Goal: Check status: Check status

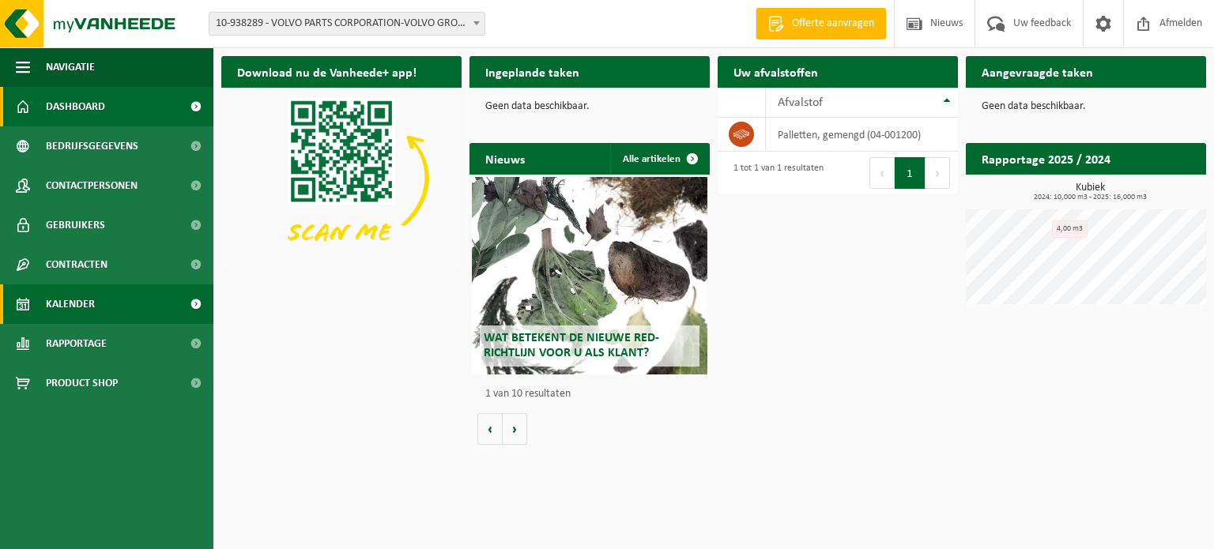
click at [96, 305] on link "Kalender" at bounding box center [106, 305] width 213 height 40
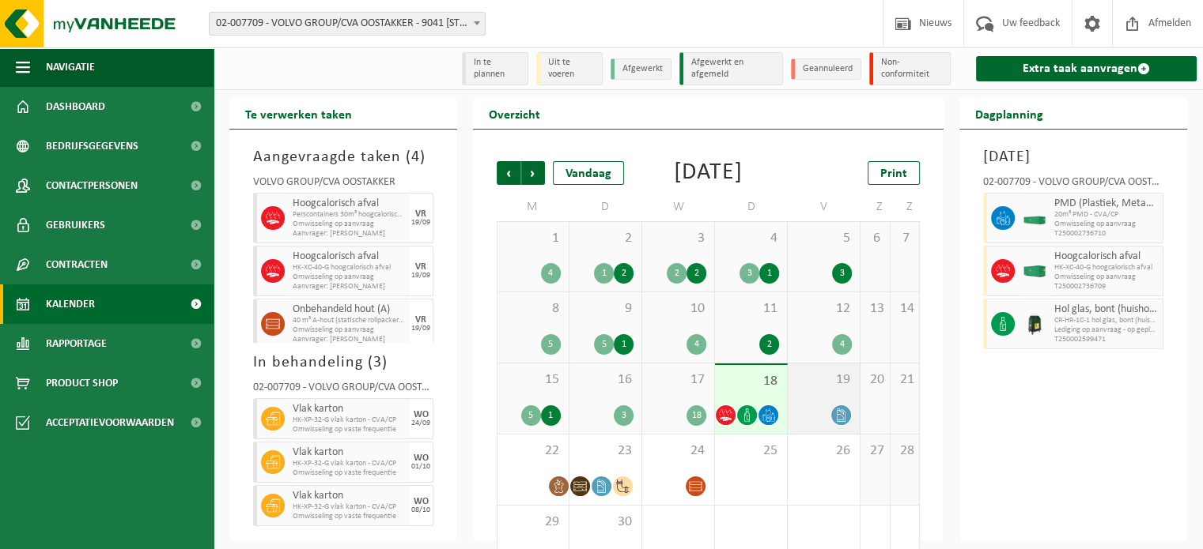
click at [832, 425] on div "19" at bounding box center [823, 399] width 72 height 70
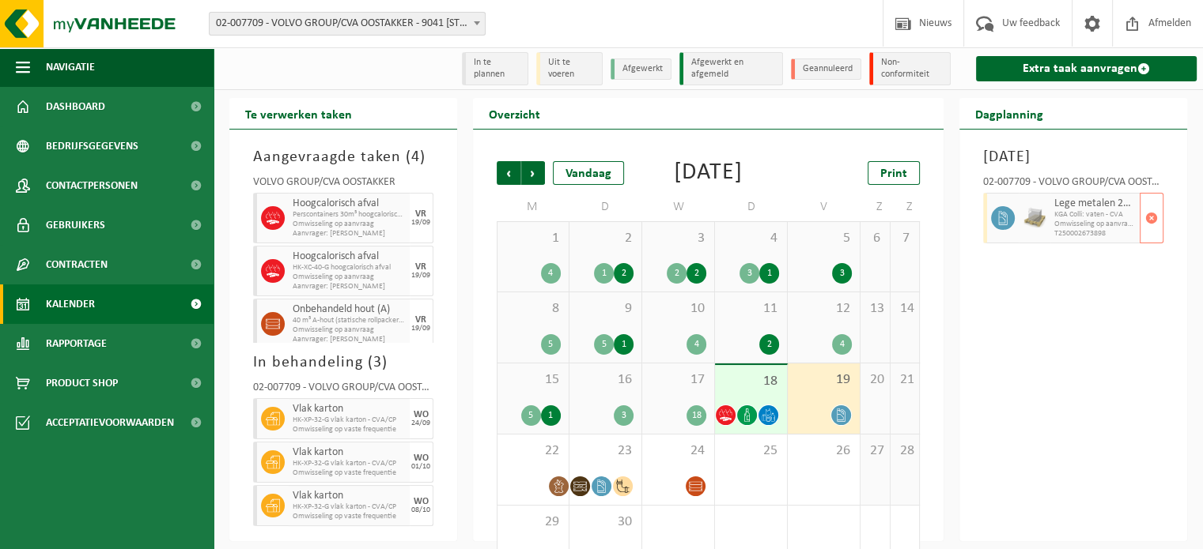
click at [1037, 230] on img at bounding box center [1034, 218] width 24 height 24
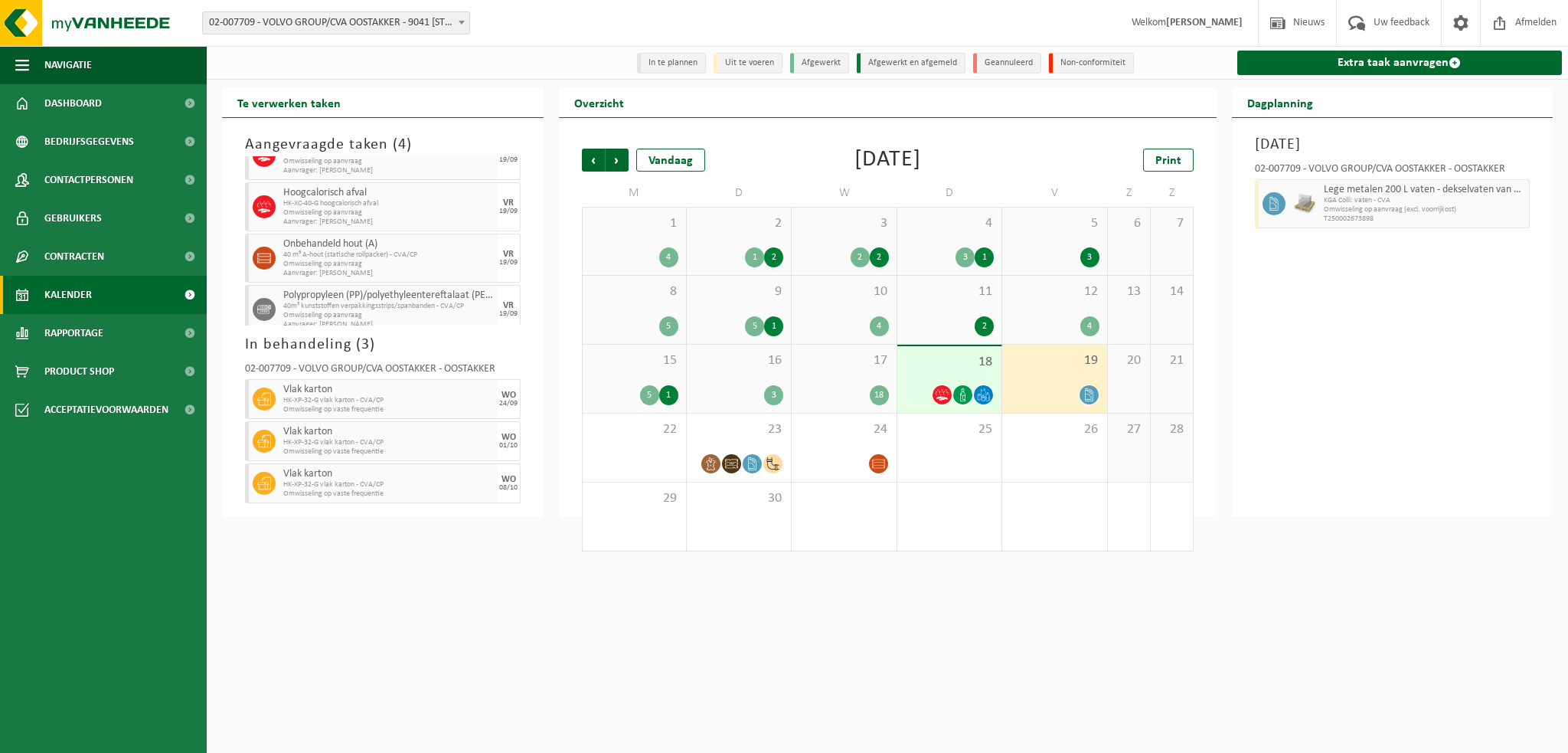
scroll to position [58, 0]
click at [938, 361] on span "18" at bounding box center [949, 361] width 89 height 16
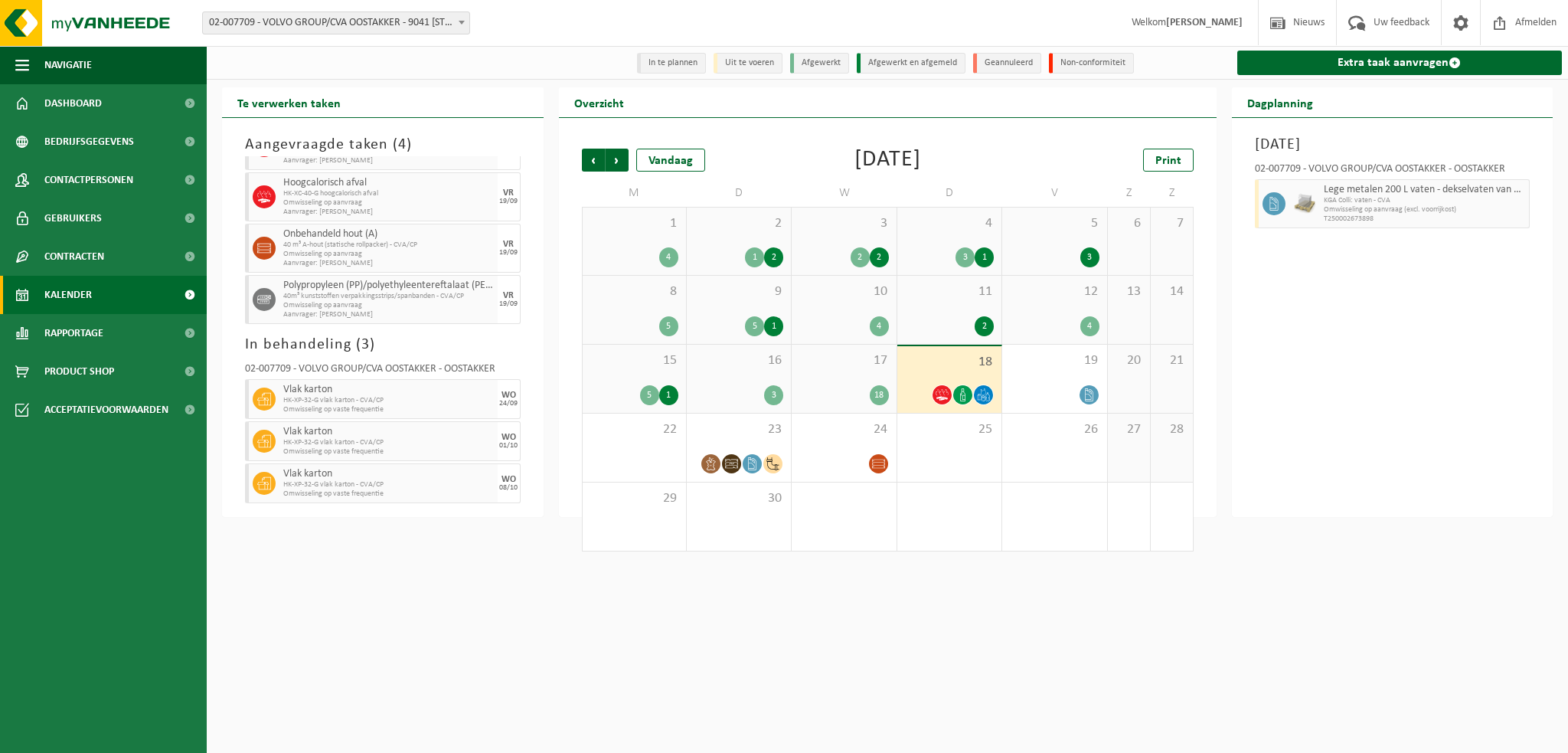
scroll to position [0, 0]
